Goal: Task Accomplishment & Management: Use online tool/utility

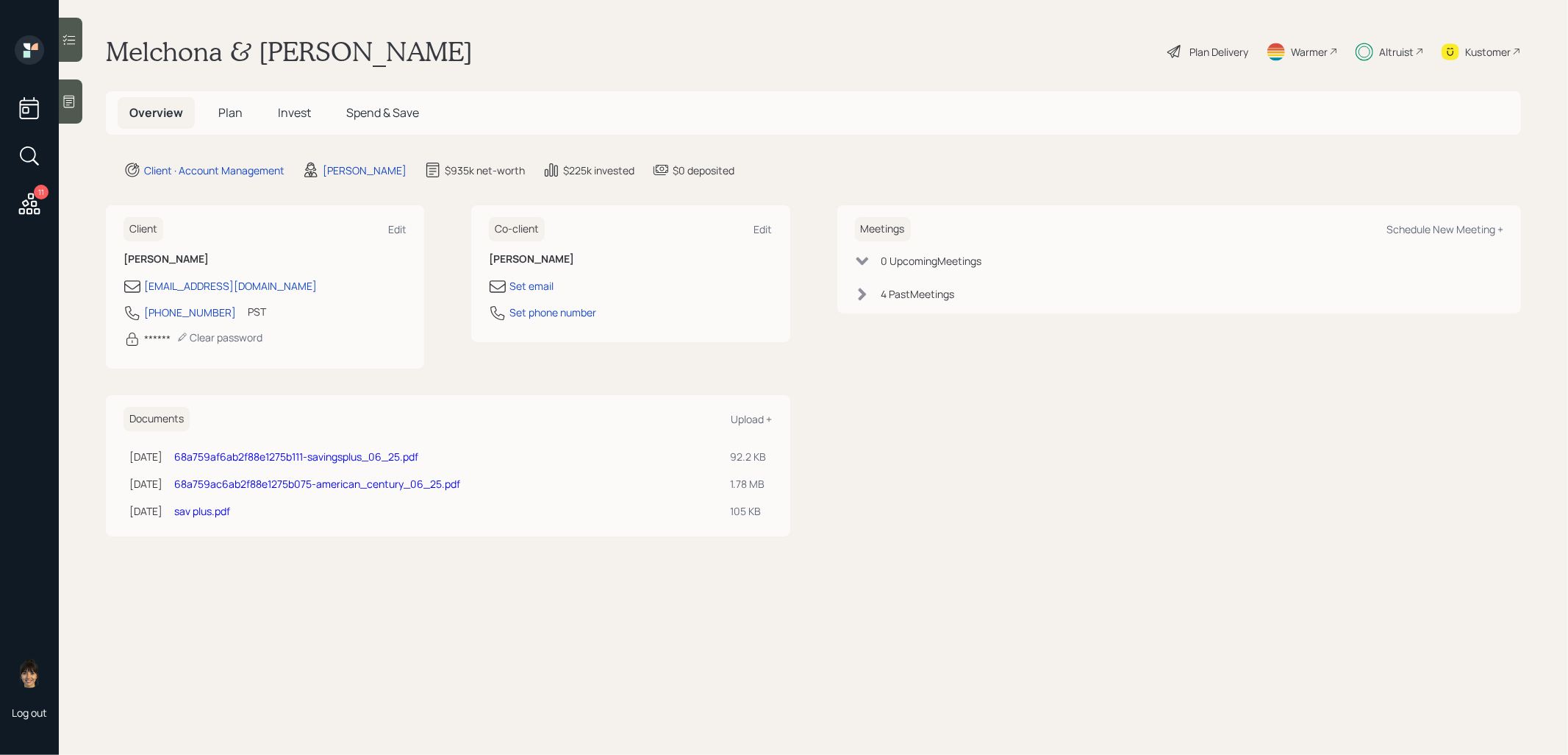
click at [232, 113] on span "Plan" at bounding box center [231, 112] width 24 height 17
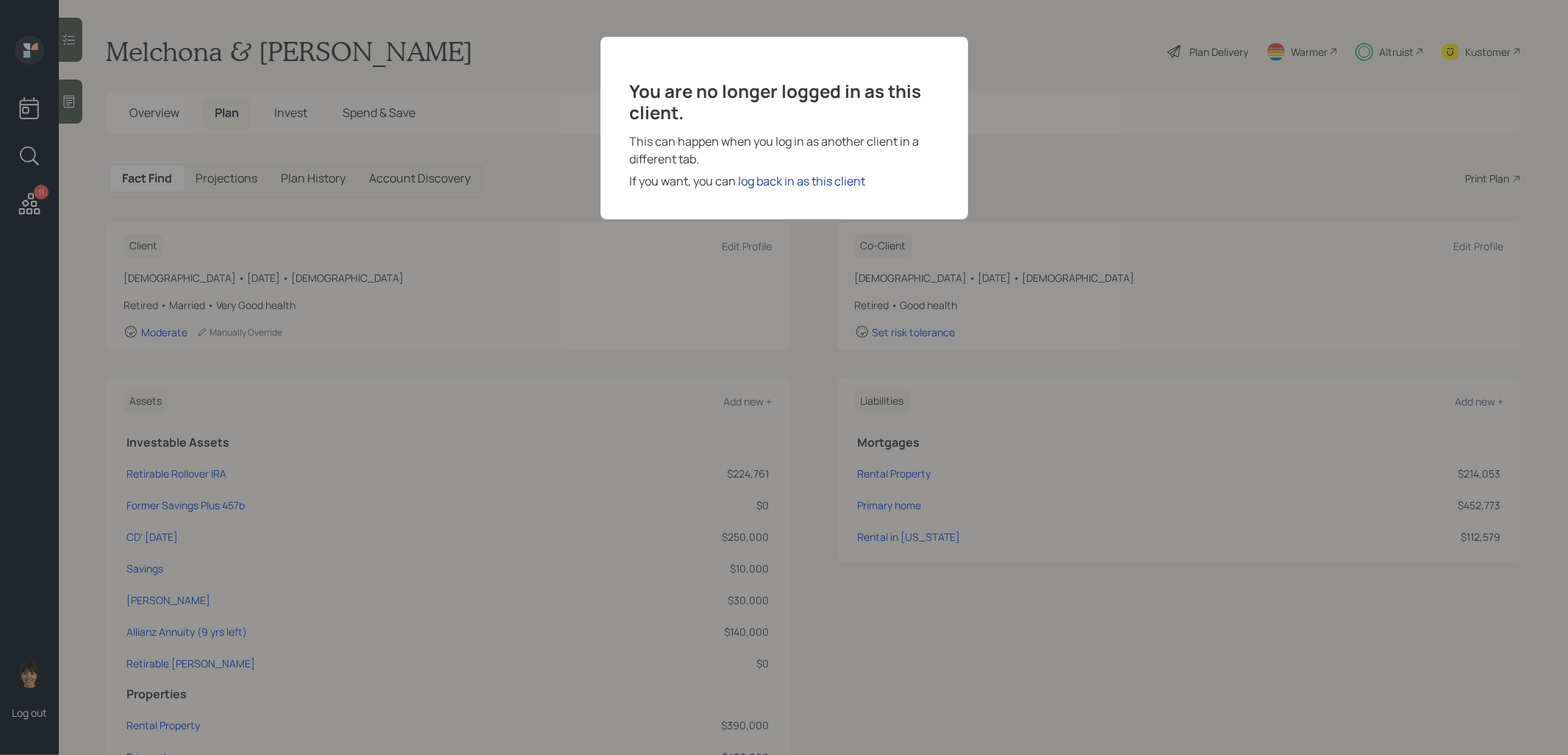
click at [758, 177] on div "log back in as this client" at bounding box center [802, 181] width 127 height 18
